Goal: Transaction & Acquisition: Purchase product/service

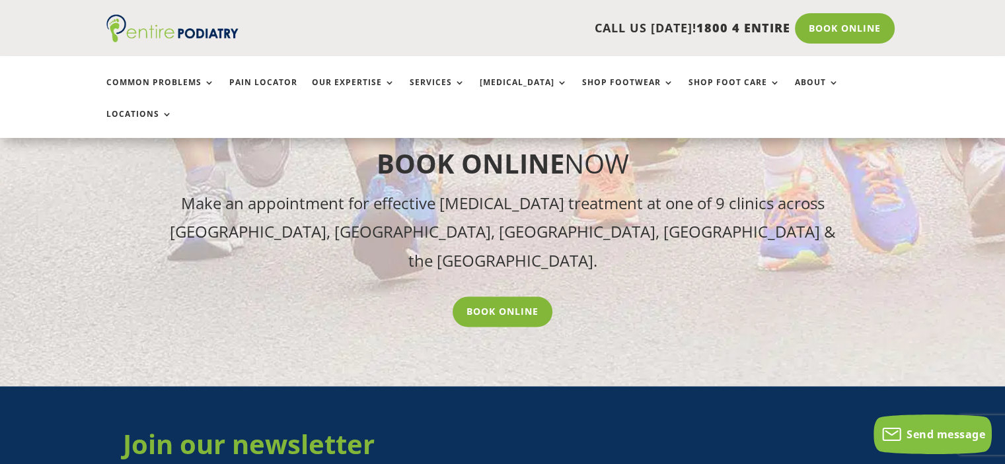
scroll to position [1320, 0]
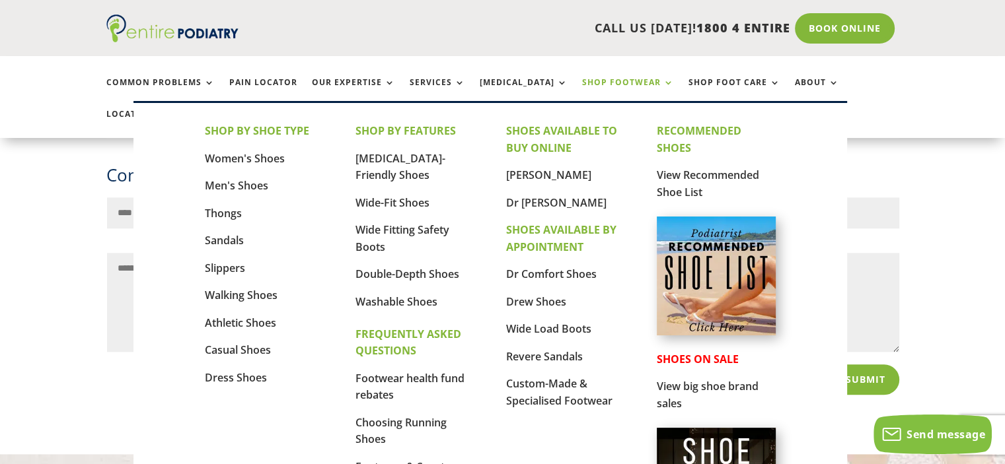
click at [582, 79] on link "Shop Footwear" at bounding box center [628, 92] width 92 height 28
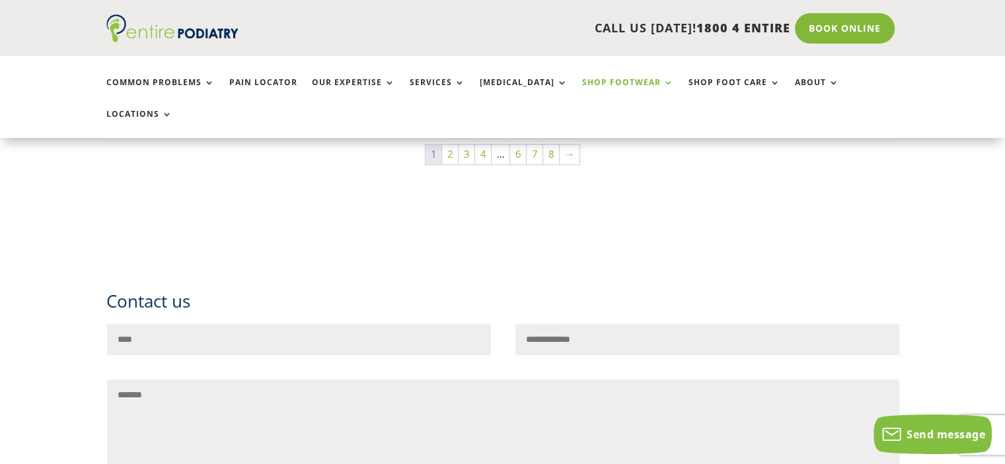
scroll to position [954, 0]
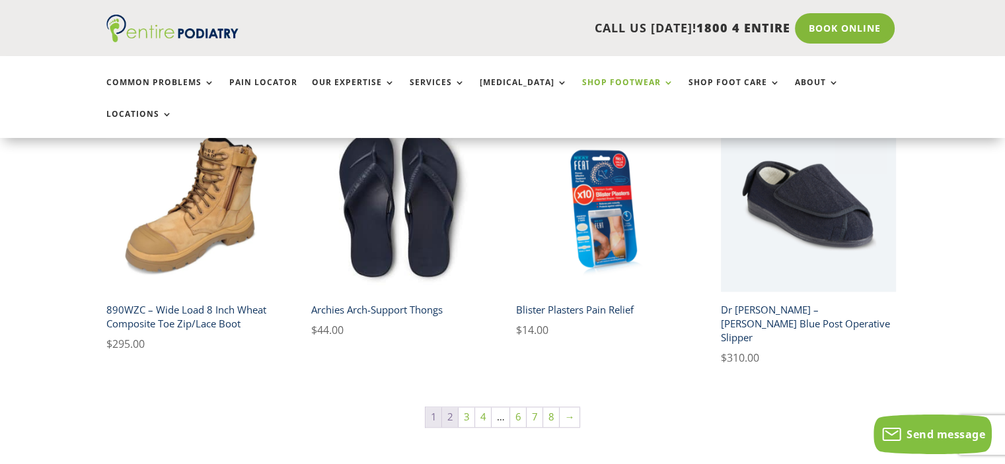
click at [453, 407] on link "2" at bounding box center [450, 417] width 16 height 20
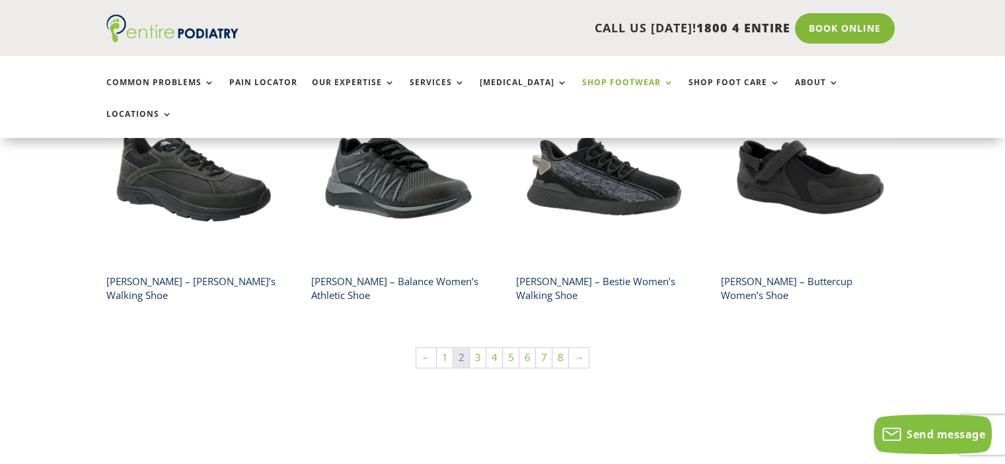
scroll to position [1028, 0]
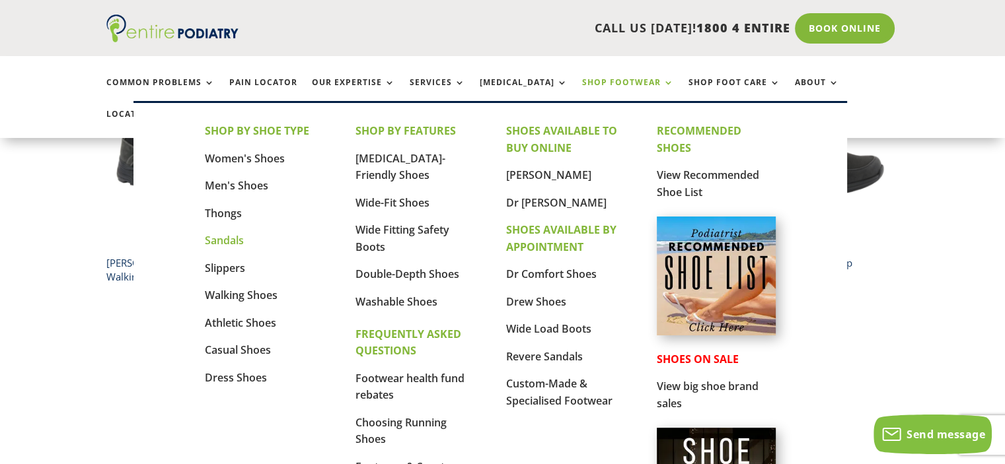
click at [229, 238] on link "Sandals" at bounding box center [224, 240] width 39 height 15
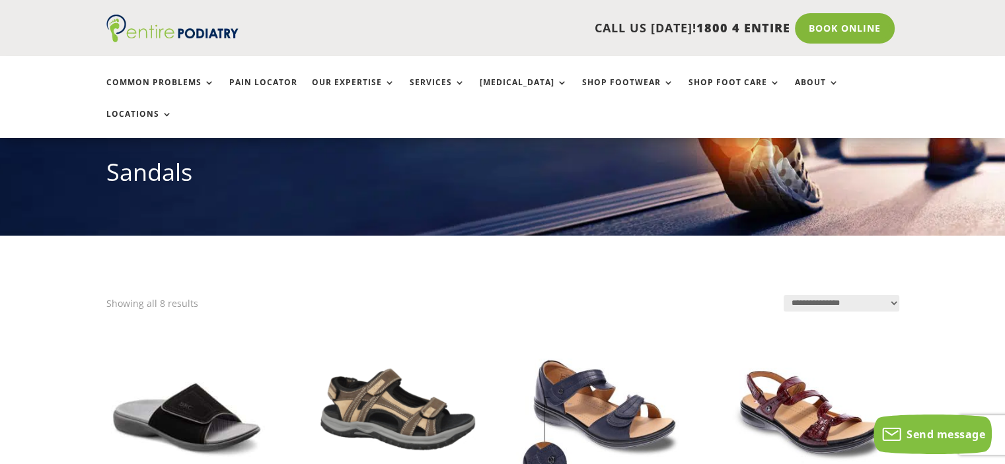
scroll to position [142, 0]
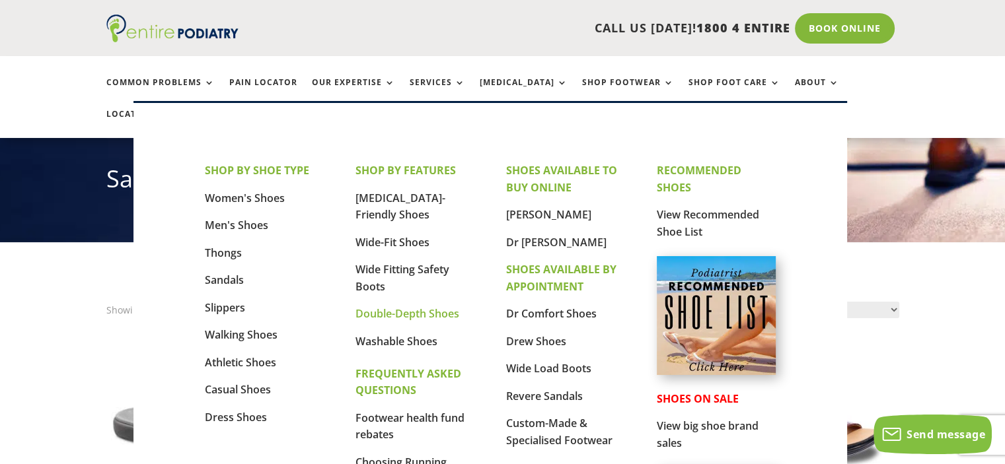
click at [414, 315] on link "Double-Depth Shoes" at bounding box center [407, 313] width 104 height 15
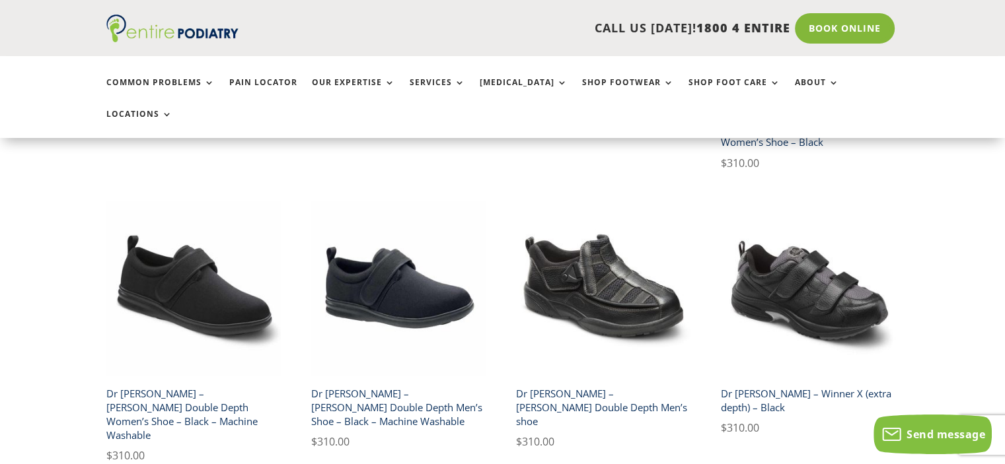
scroll to position [1427, 0]
